Goal: Information Seeking & Learning: Check status

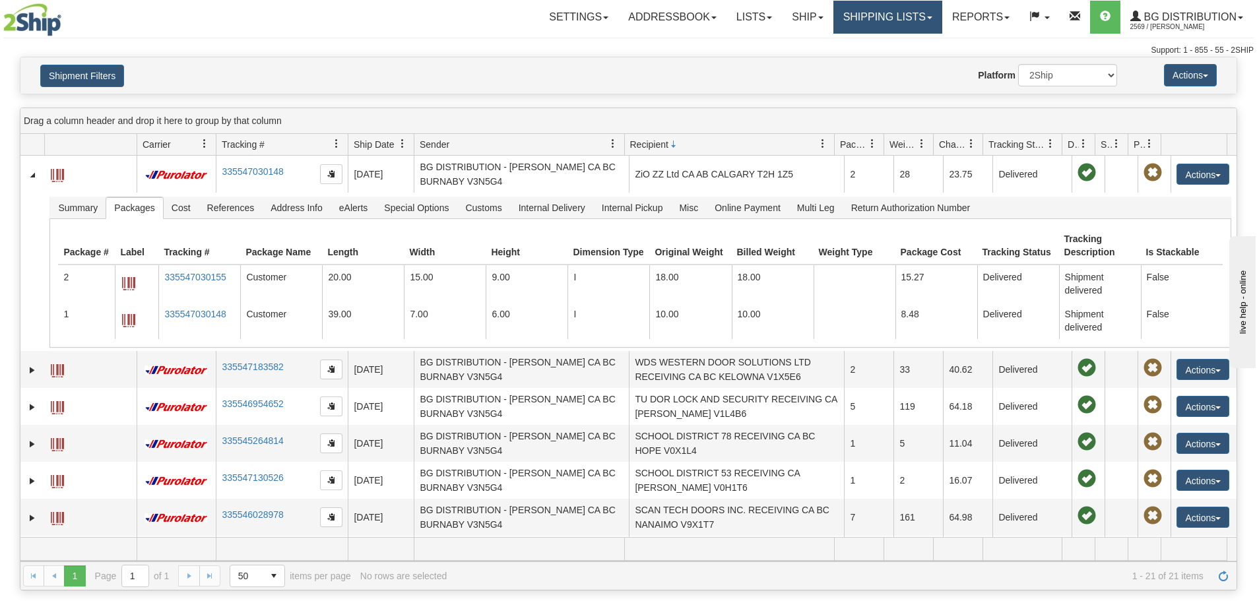
click at [833, 23] on link "Shipping lists" at bounding box center [887, 17] width 109 height 33
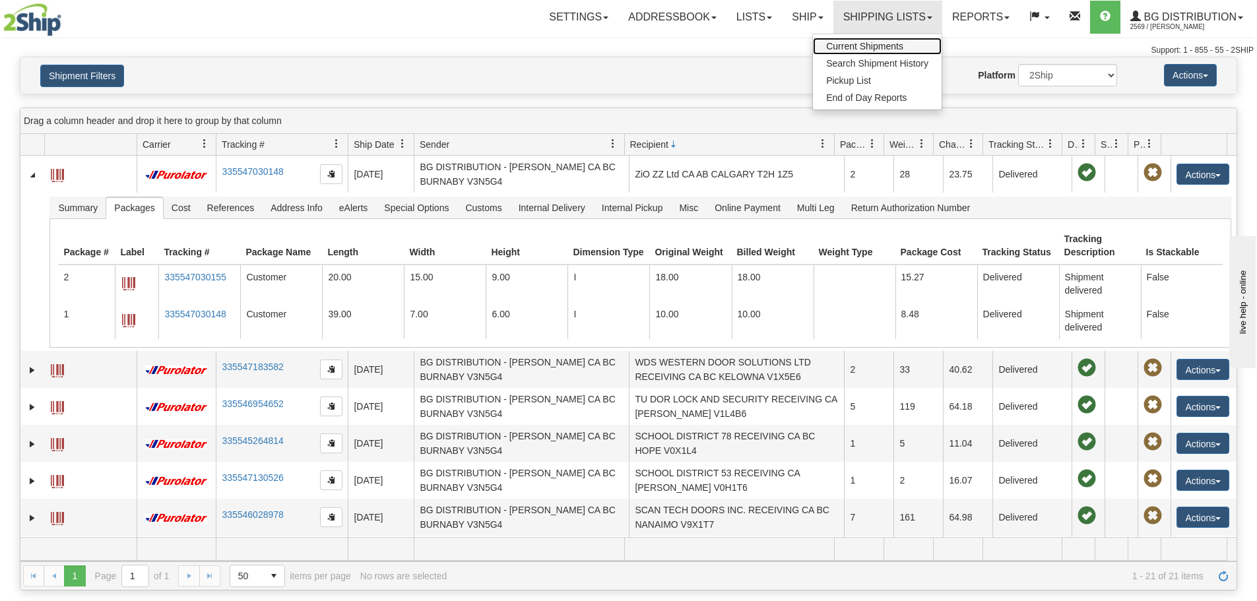
click at [828, 46] on span "Current Shipments" at bounding box center [864, 46] width 77 height 11
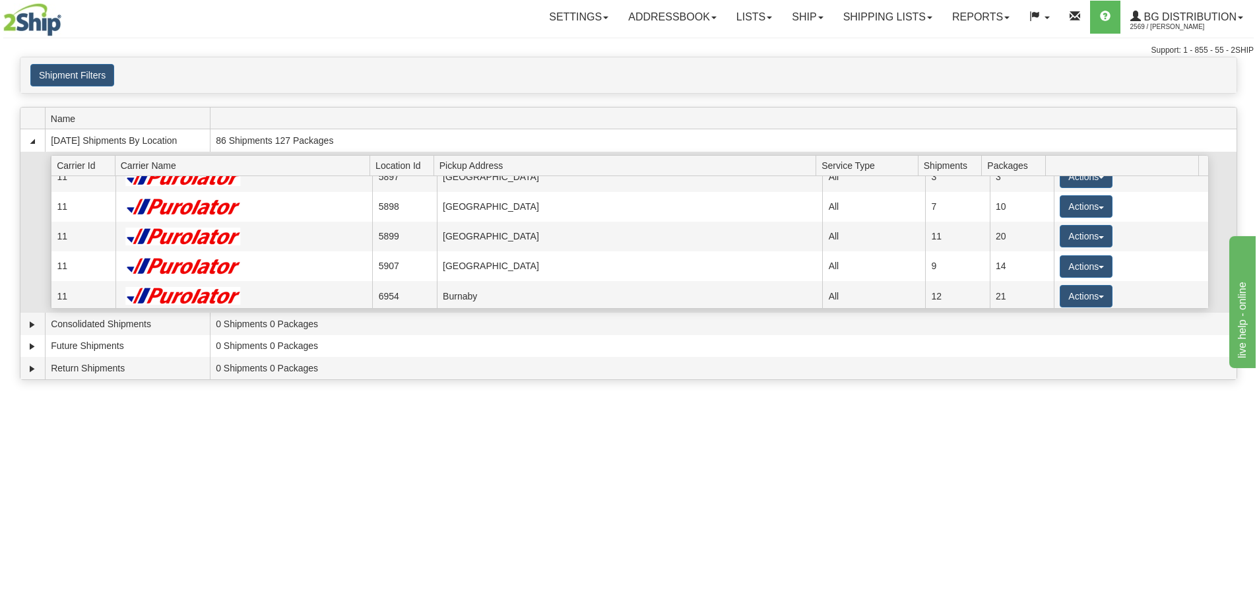
scroll to position [66, 0]
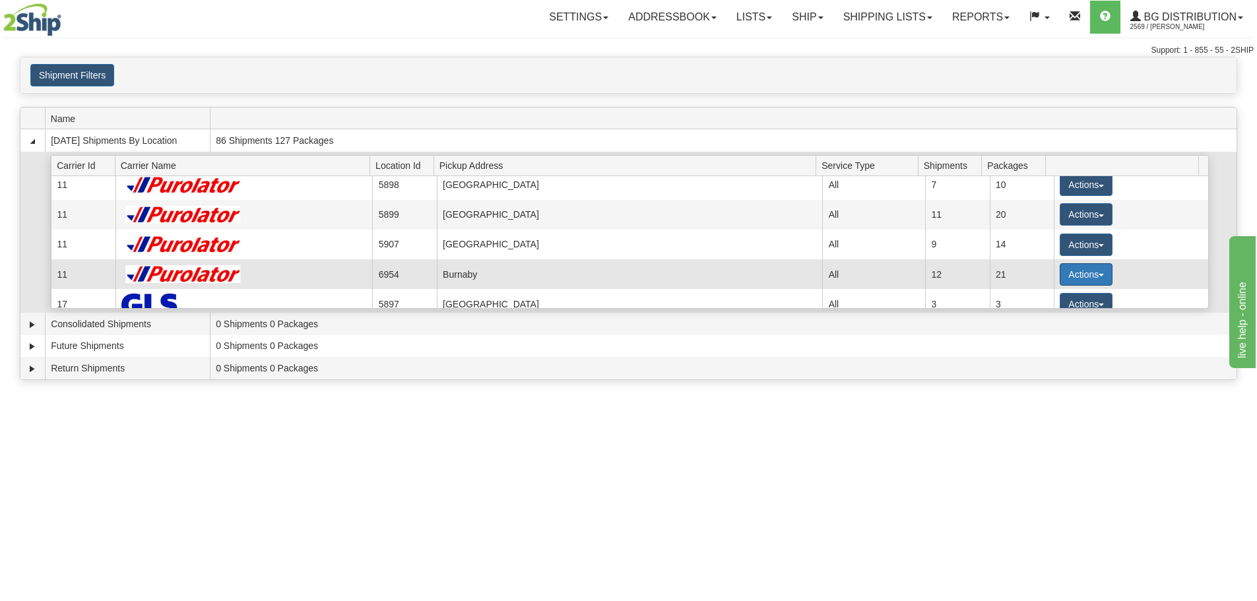
click at [1063, 269] on button "Actions" at bounding box center [1086, 274] width 53 height 22
click at [1037, 302] on span "Details" at bounding box center [1037, 298] width 36 height 9
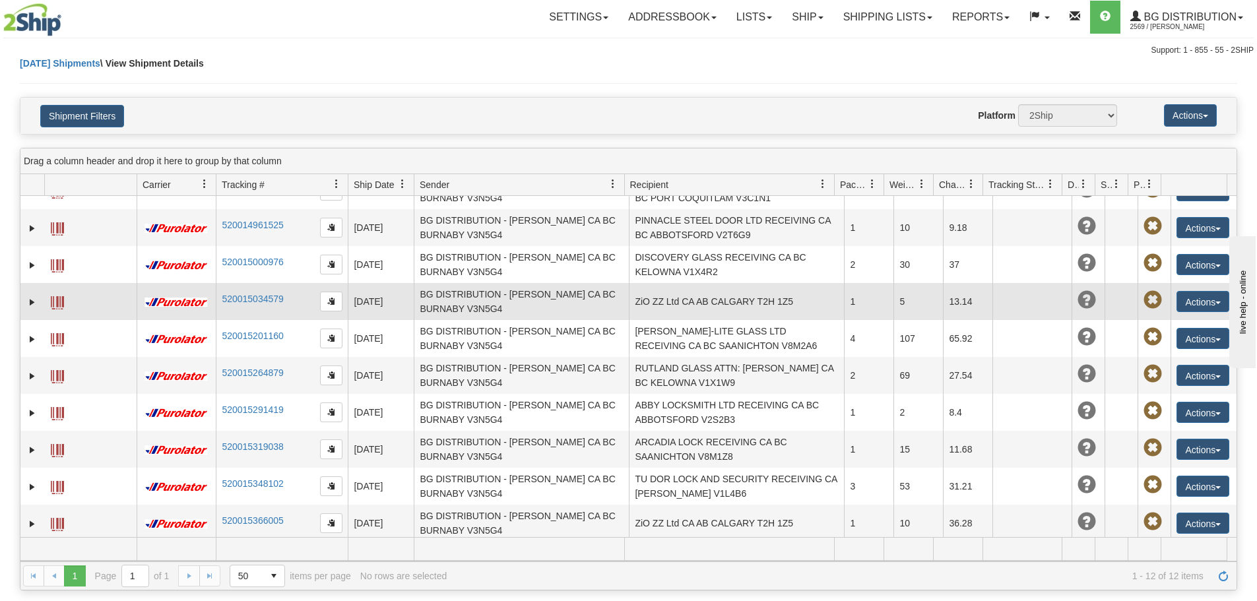
scroll to position [102, 0]
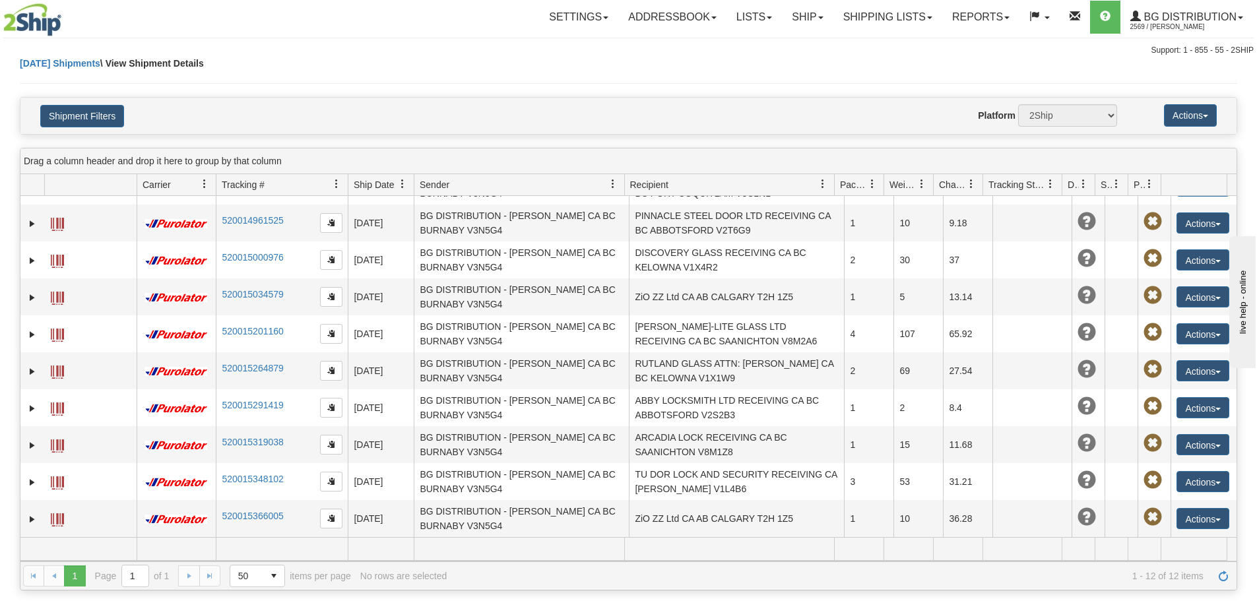
click at [422, 94] on div "Today Shipments \ View Shipment Details" at bounding box center [628, 77] width 1217 height 40
click at [857, 12] on link "Shipping lists" at bounding box center [887, 17] width 109 height 33
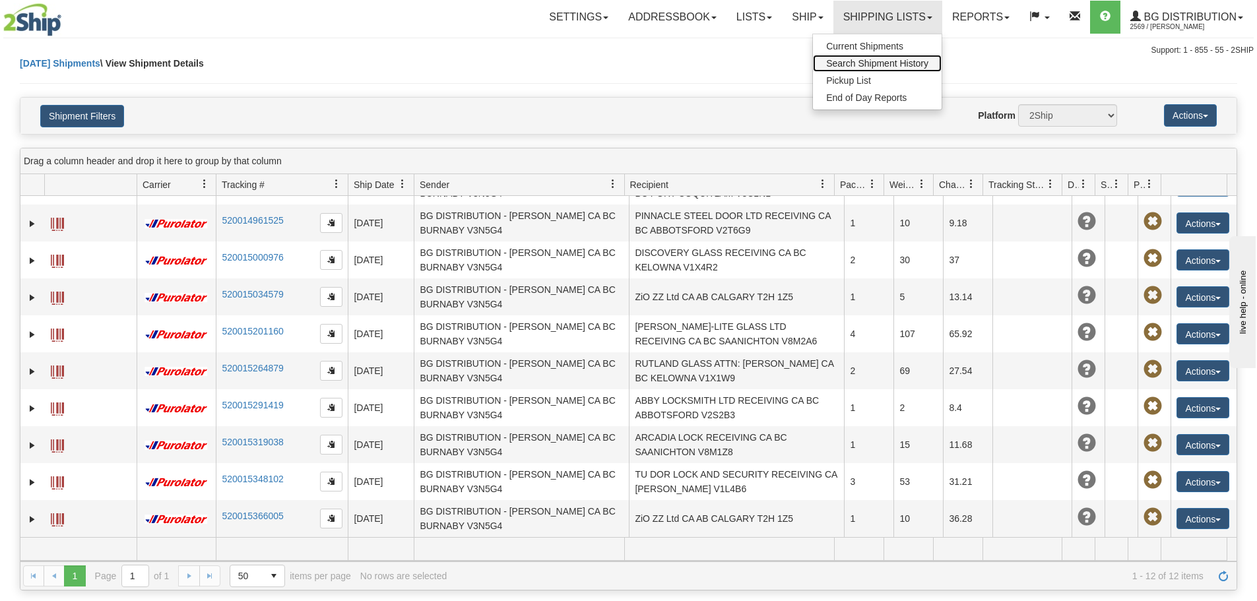
click at [870, 67] on span "Search Shipment History" at bounding box center [877, 63] width 102 height 11
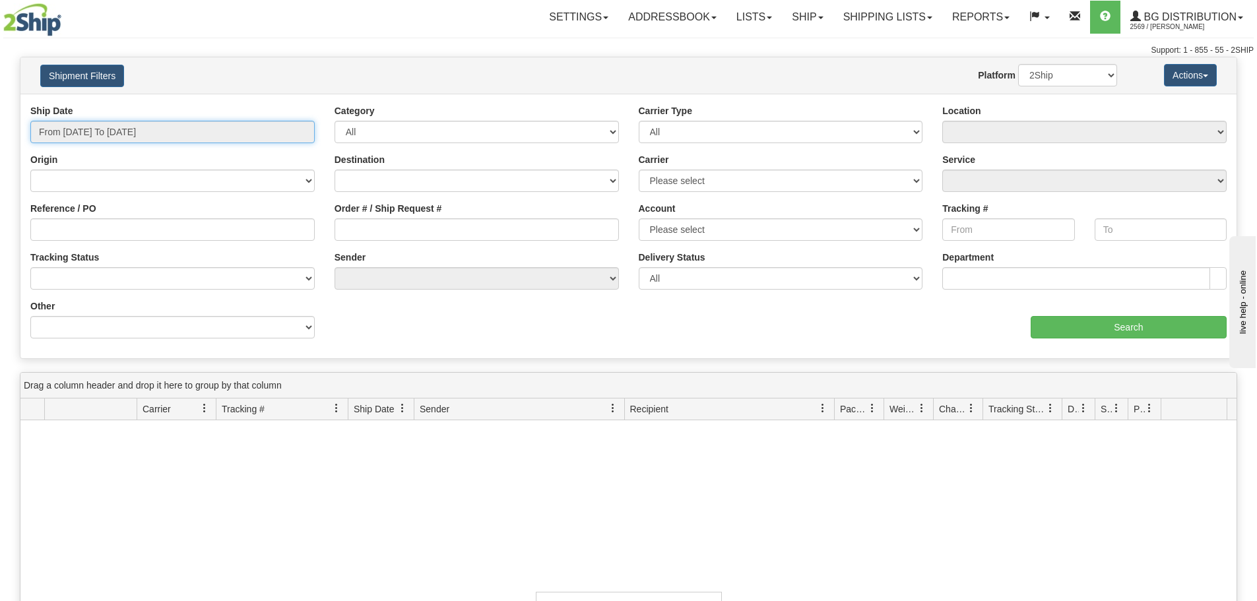
click at [306, 132] on input "From [DATE] To [DATE]" at bounding box center [172, 132] width 284 height 22
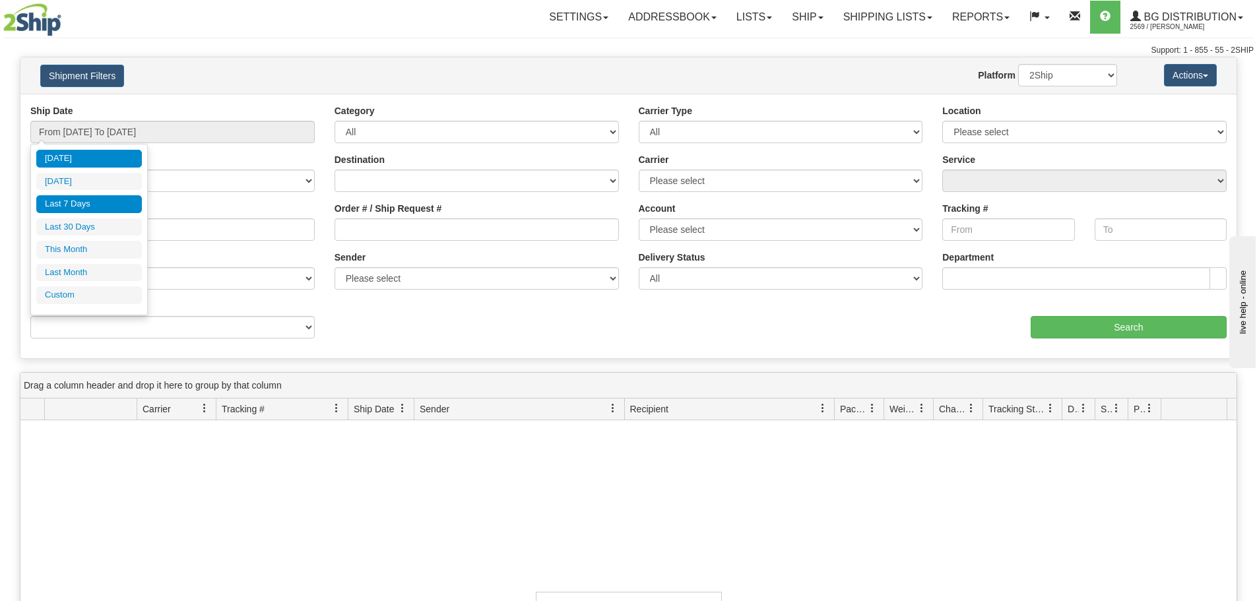
click at [90, 207] on li "Last 7 Days" at bounding box center [89, 204] width 106 height 18
type input "From [DATE] To [DATE]"
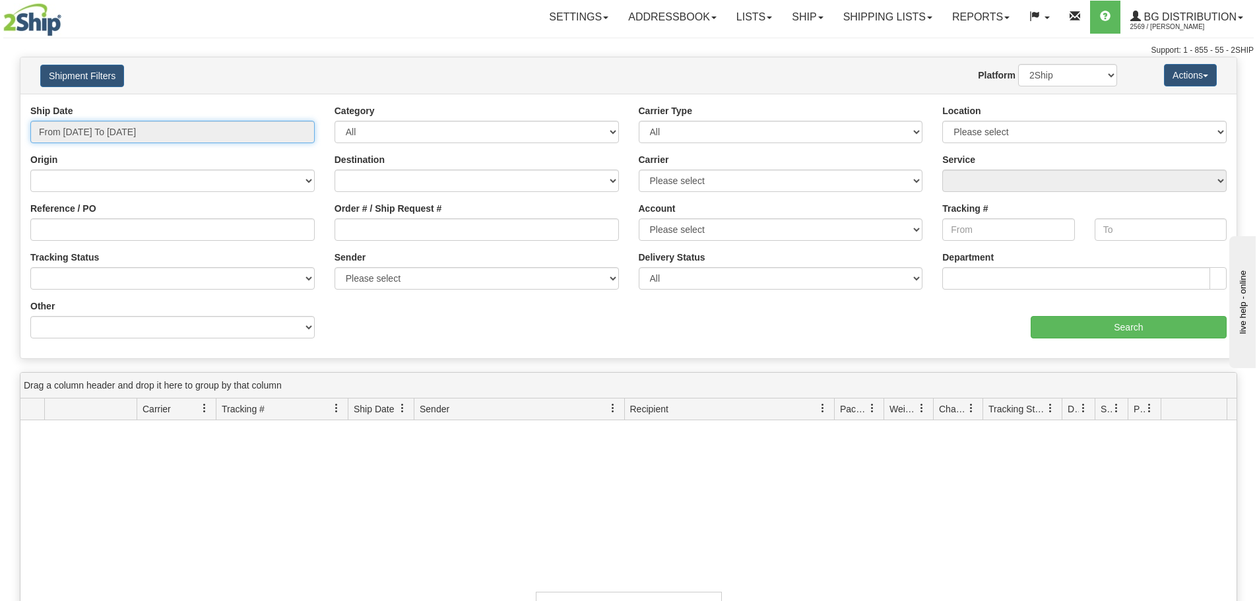
click at [231, 132] on input "From [DATE] To [DATE]" at bounding box center [172, 132] width 284 height 22
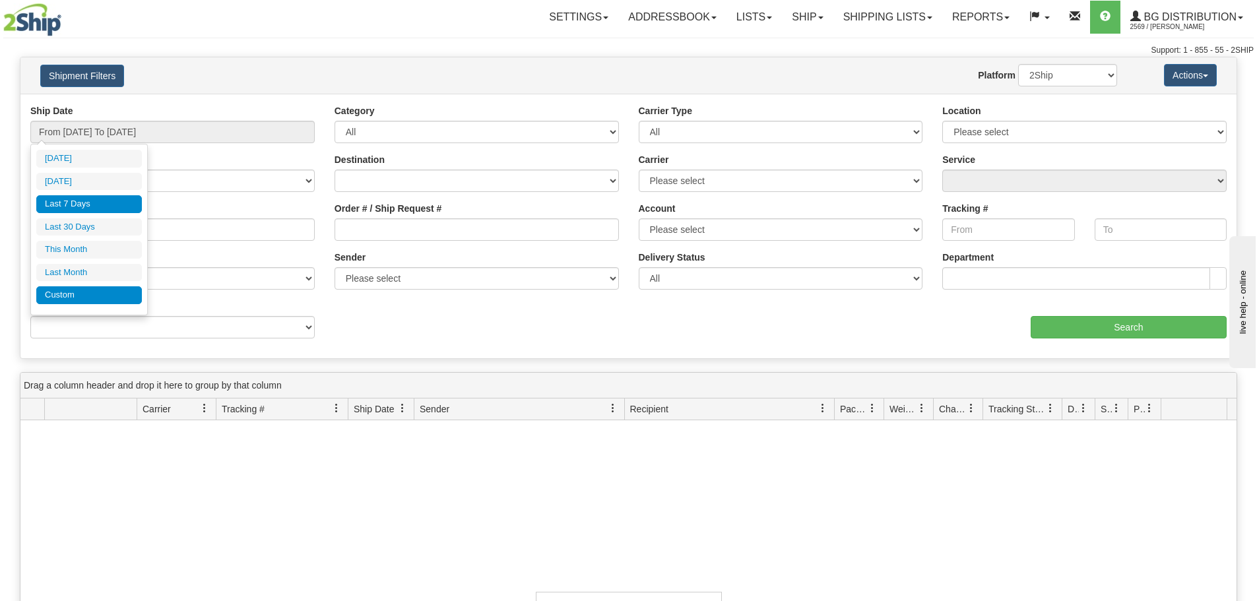
click at [93, 291] on li "Custom" at bounding box center [89, 295] width 106 height 18
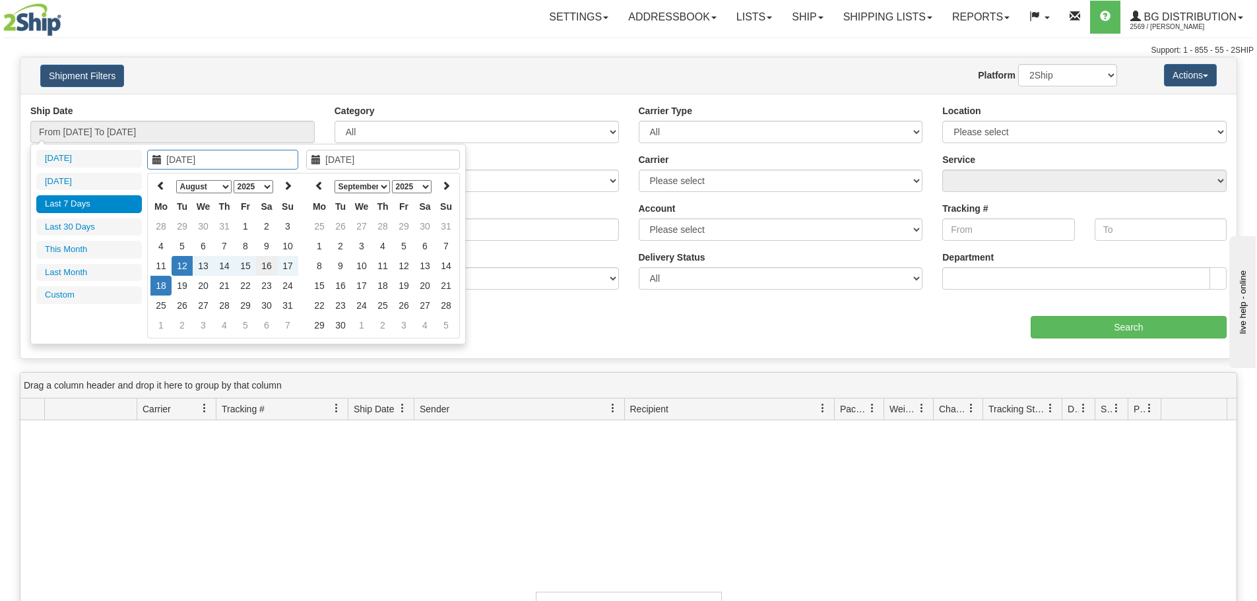
type input "[DATE]"
click at [271, 266] on td "16" at bounding box center [266, 266] width 21 height 20
type input "[DATE]"
click at [271, 266] on td "16" at bounding box center [266, 266] width 21 height 20
type input "From [DATE] To [DATE]"
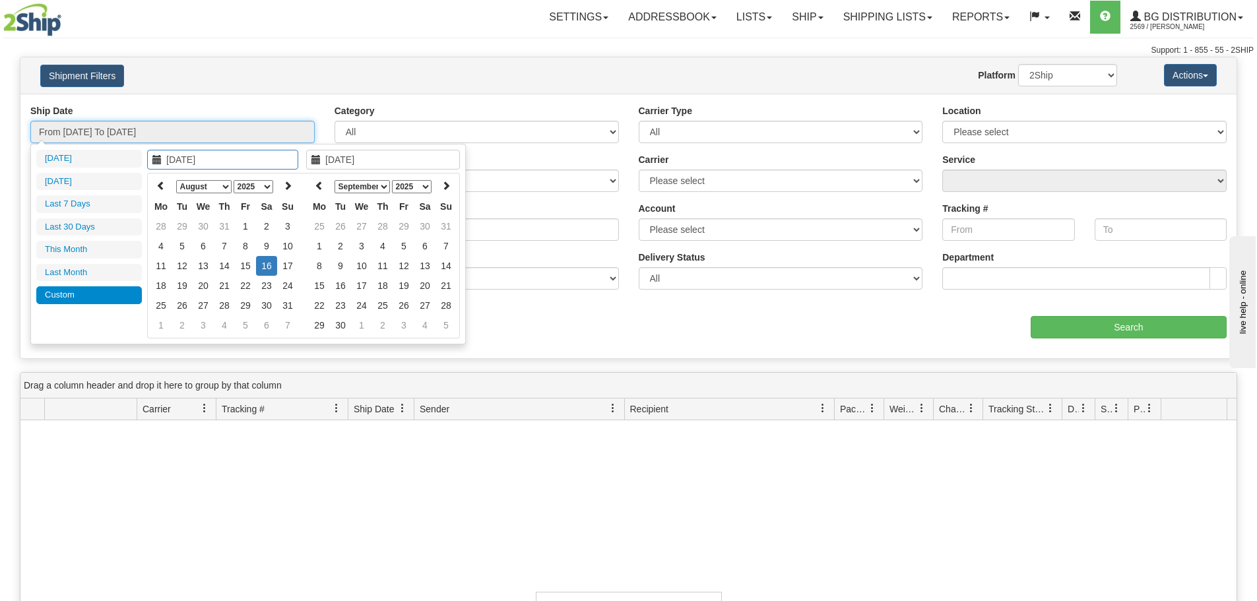
click at [254, 137] on input "From [DATE] To [DATE]" at bounding box center [172, 132] width 284 height 22
type input "[DATE]"
click at [251, 263] on td "15" at bounding box center [245, 266] width 21 height 20
type input "[DATE]"
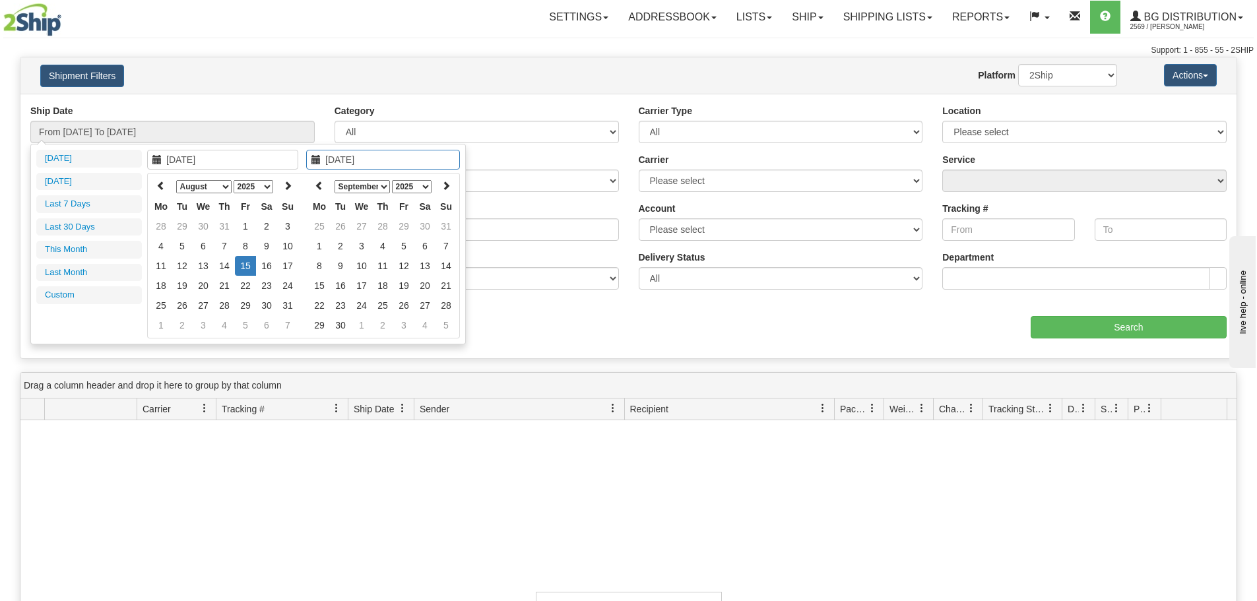
click at [251, 263] on td "15" at bounding box center [245, 266] width 21 height 20
type input "From [DATE] To [DATE]"
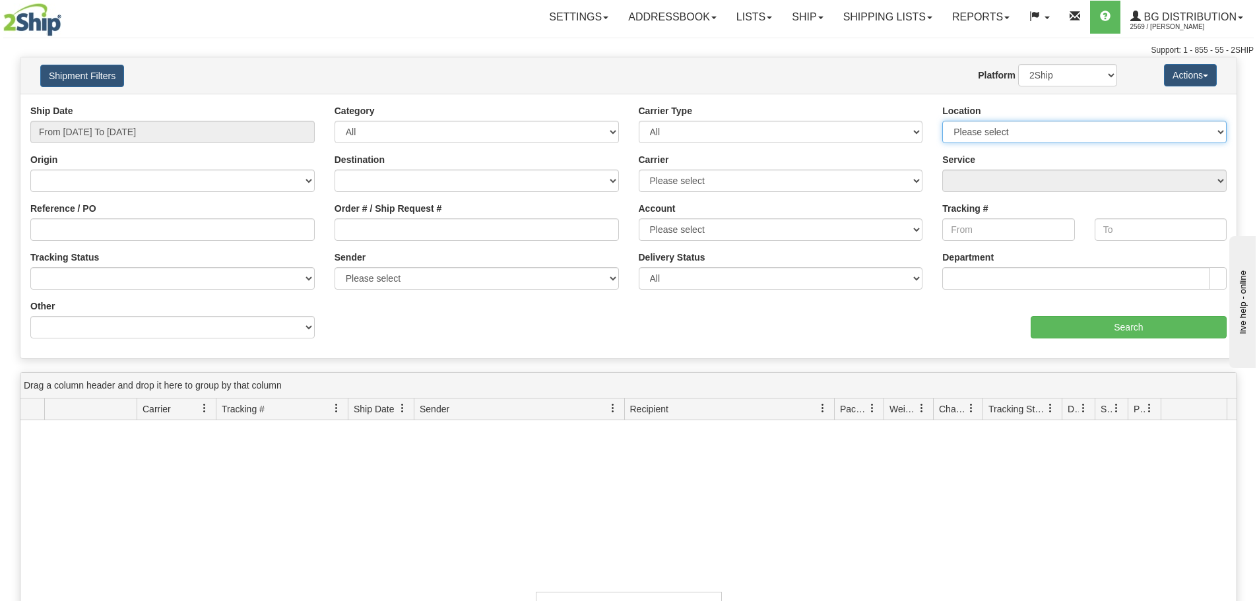
click at [1021, 131] on select "Please select [GEOGRAPHIC_DATA] K1B 3W7 [GEOGRAPHIC_DATA] [GEOGRAPHIC_DATA] [GE…" at bounding box center [1084, 132] width 284 height 22
select select "6954"
click at [942, 121] on select "Please select [GEOGRAPHIC_DATA] K1B 3W7 [GEOGRAPHIC_DATA] [GEOGRAPHIC_DATA] [GE…" at bounding box center [1084, 132] width 284 height 22
click at [1044, 319] on input "Search" at bounding box center [1129, 327] width 196 height 22
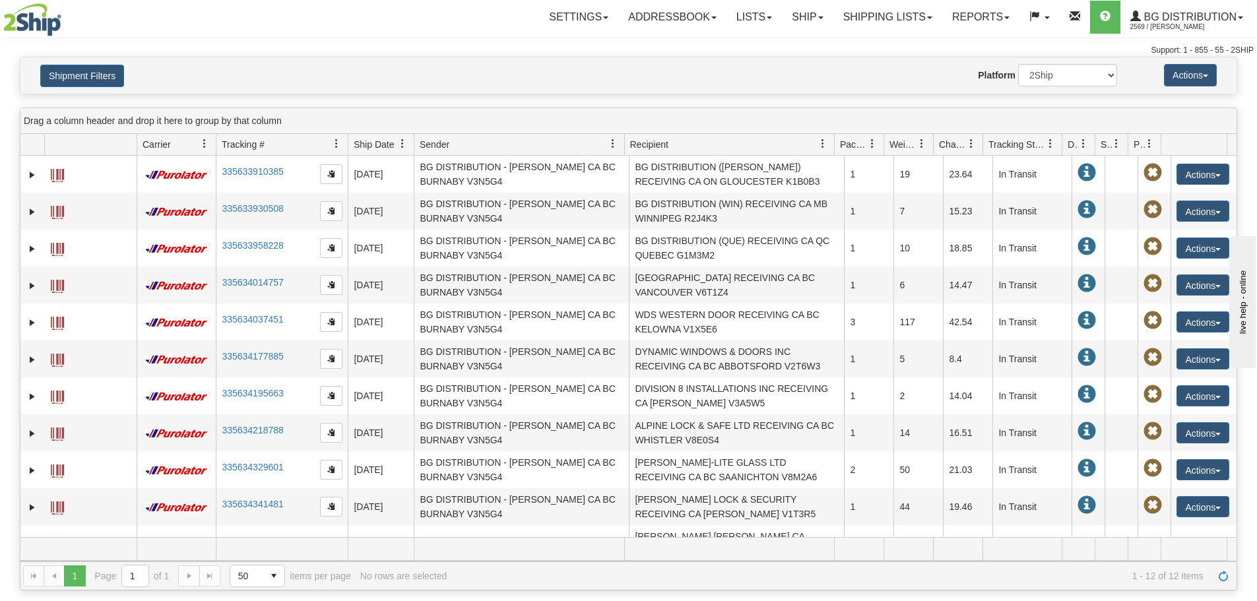
click at [691, 136] on span "Recipient" at bounding box center [723, 144] width 199 height 22
